Goal: Task Accomplishment & Management: Use online tool/utility

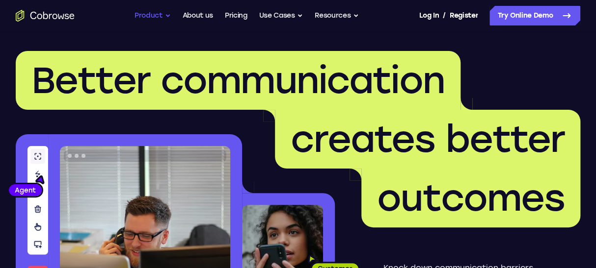
click at [159, 19] on button "Product" at bounding box center [152, 16] width 36 height 20
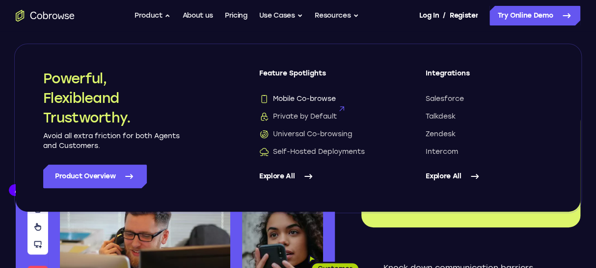
click at [306, 98] on span "Mobile Co-browse" at bounding box center [297, 99] width 77 height 10
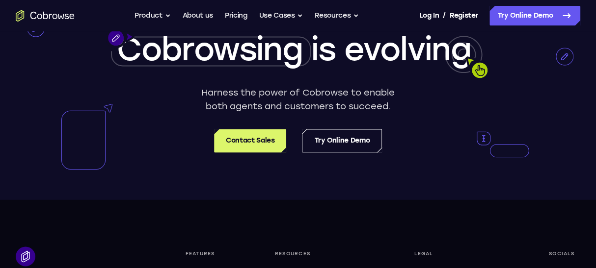
scroll to position [2039, 0]
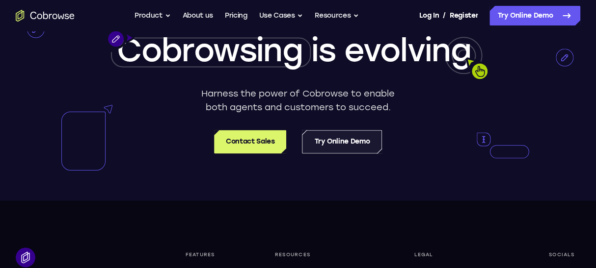
click at [320, 141] on link "Try Online Demo" at bounding box center [342, 142] width 80 height 24
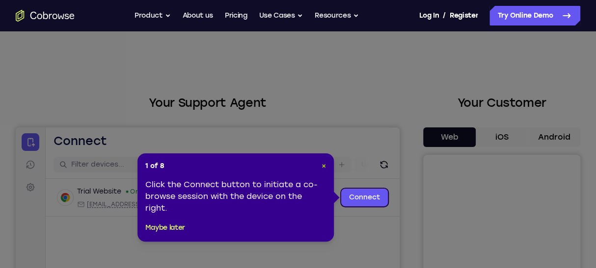
click at [324, 168] on span "×" at bounding box center [323, 166] width 4 height 8
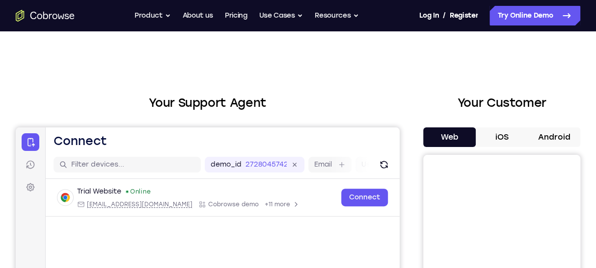
click at [544, 133] on button "Android" at bounding box center [553, 138] width 52 height 20
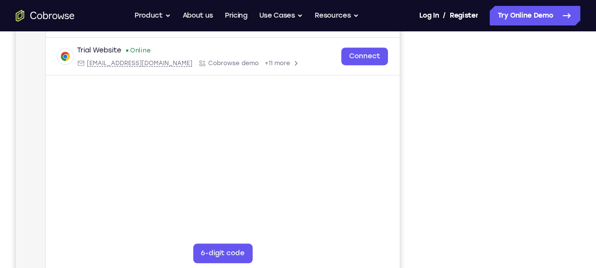
scroll to position [182, 0]
